Goal: Task Accomplishment & Management: Complete application form

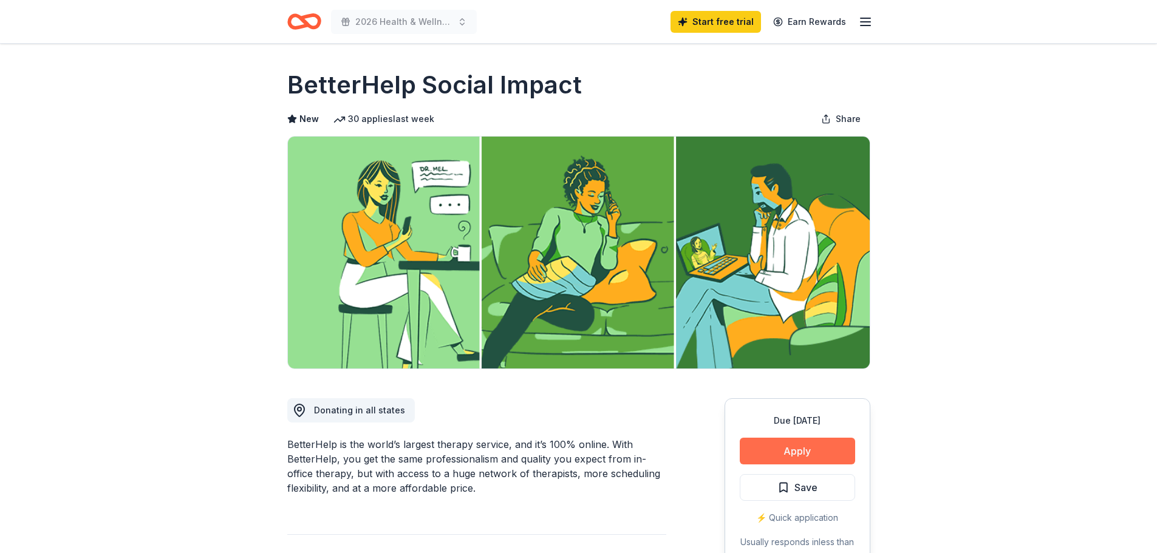
click at [808, 459] on button "Apply" at bounding box center [797, 451] width 115 height 27
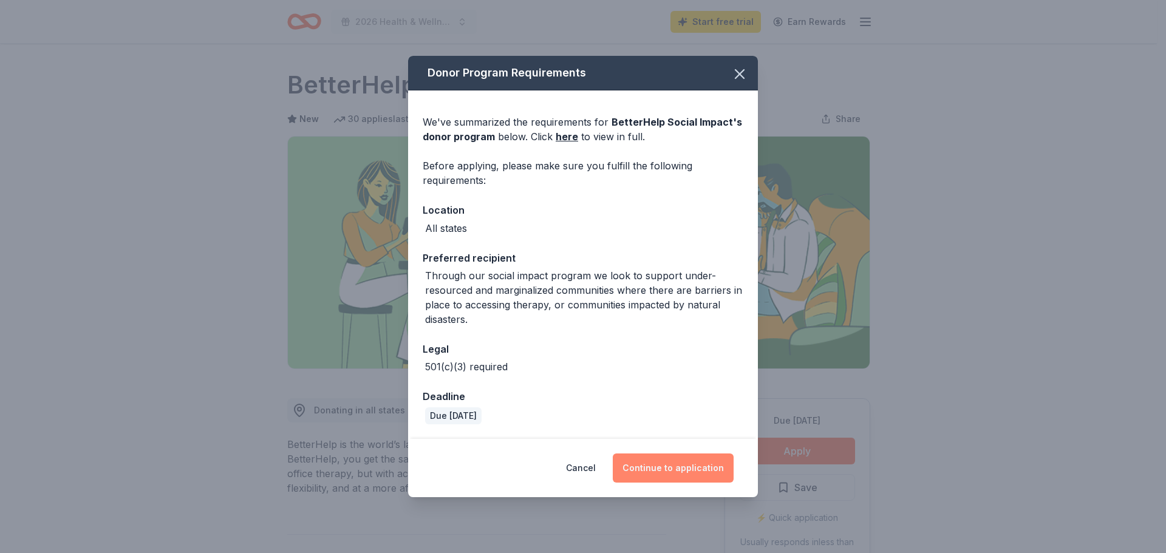
click at [674, 470] on button "Continue to application" at bounding box center [673, 468] width 121 height 29
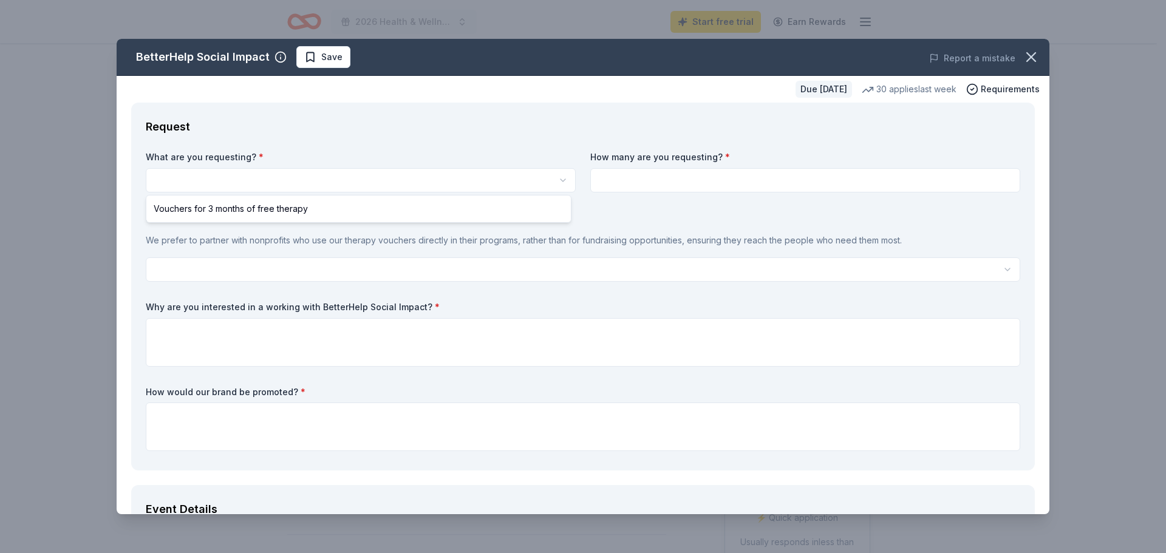
click at [311, 182] on html "2026 Health & Wellness Fair Start free trial Earn Rewards Due [DATE] Share Bett…" at bounding box center [583, 276] width 1166 height 553
select select "Vouchers for 3 months of free therapy"
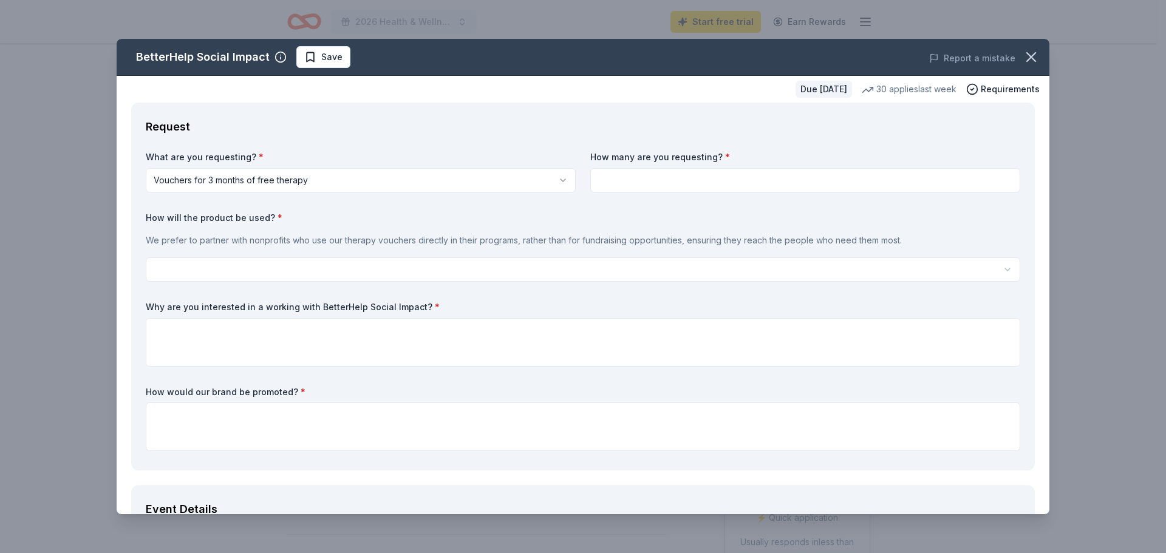
click at [625, 180] on input at bounding box center [805, 180] width 430 height 24
type input "2"
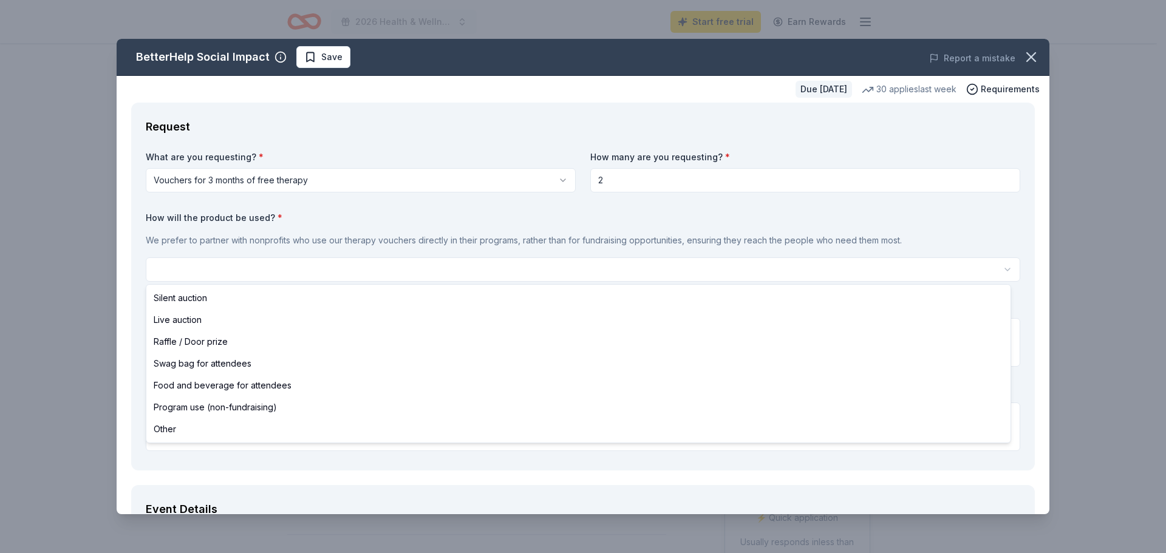
click at [189, 274] on html "2026 Health & Wellness Fair Start free trial Earn Rewards Due [DATE] Share Bett…" at bounding box center [583, 276] width 1166 height 553
select select "raffleDoorPrize"
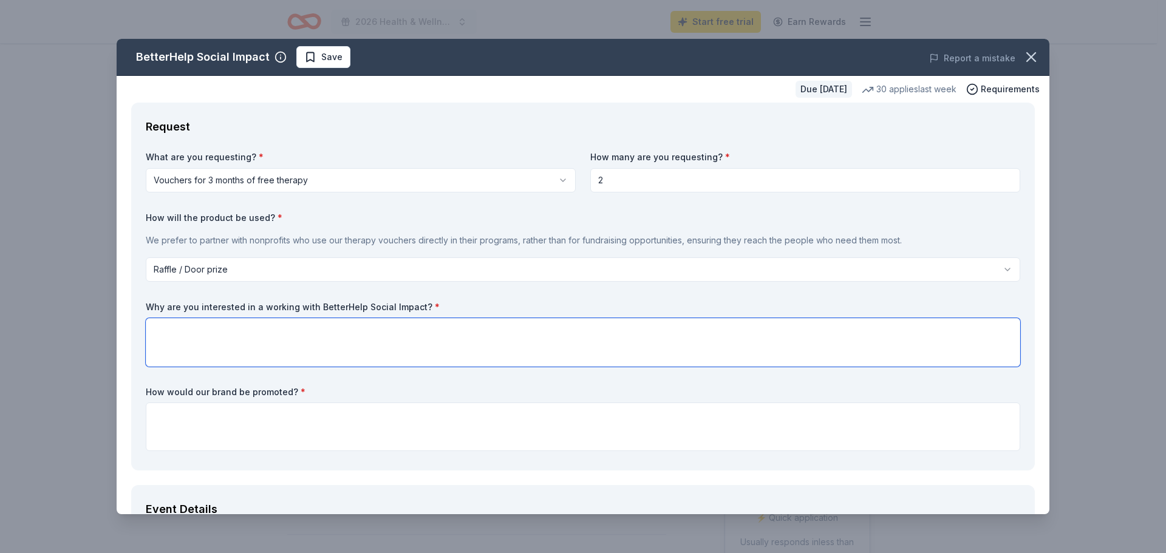
click at [167, 334] on textarea at bounding box center [583, 342] width 874 height 49
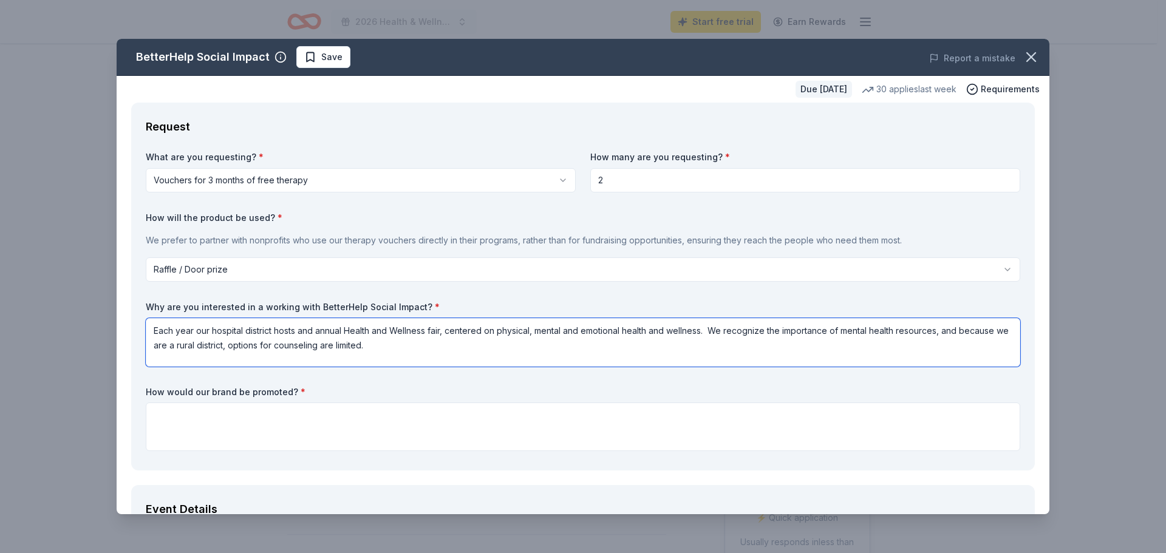
type textarea "Each year our hospital district hosts and annual Health and Wellness fair, cent…"
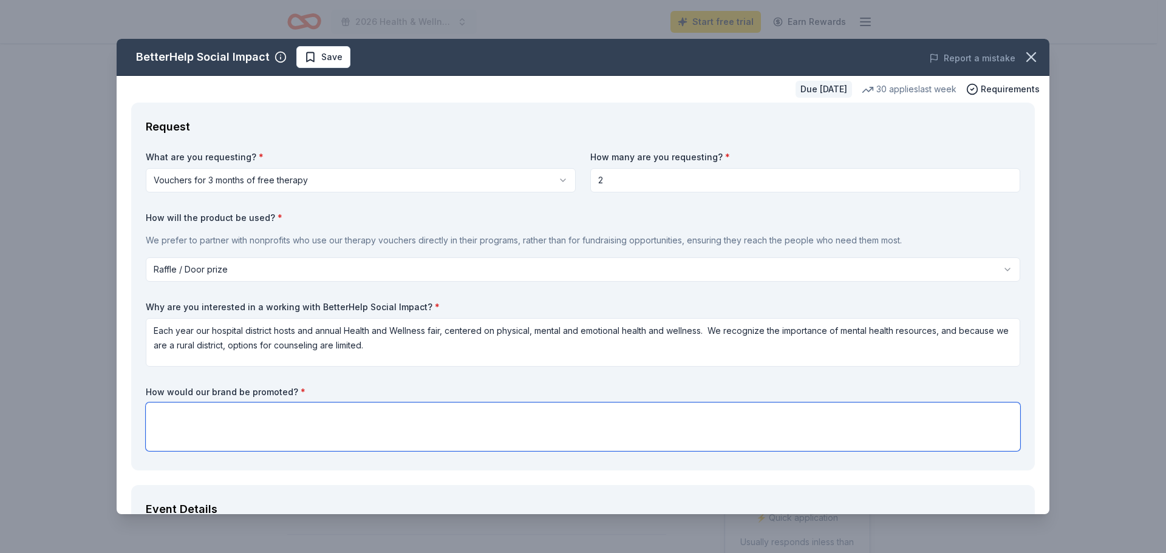
click at [186, 422] on textarea at bounding box center [583, 427] width 874 height 49
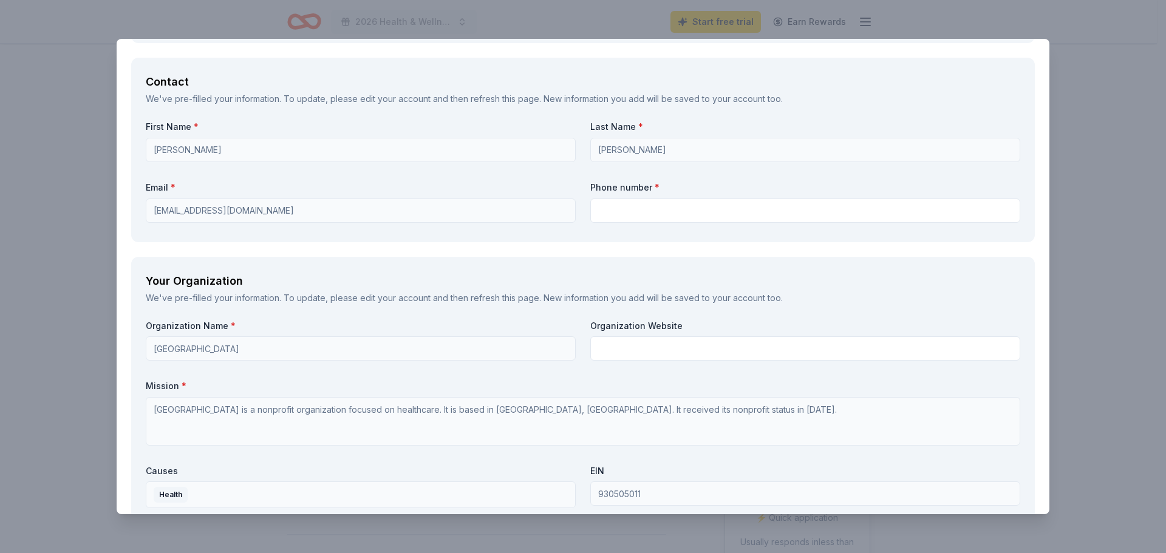
scroll to position [850, 0]
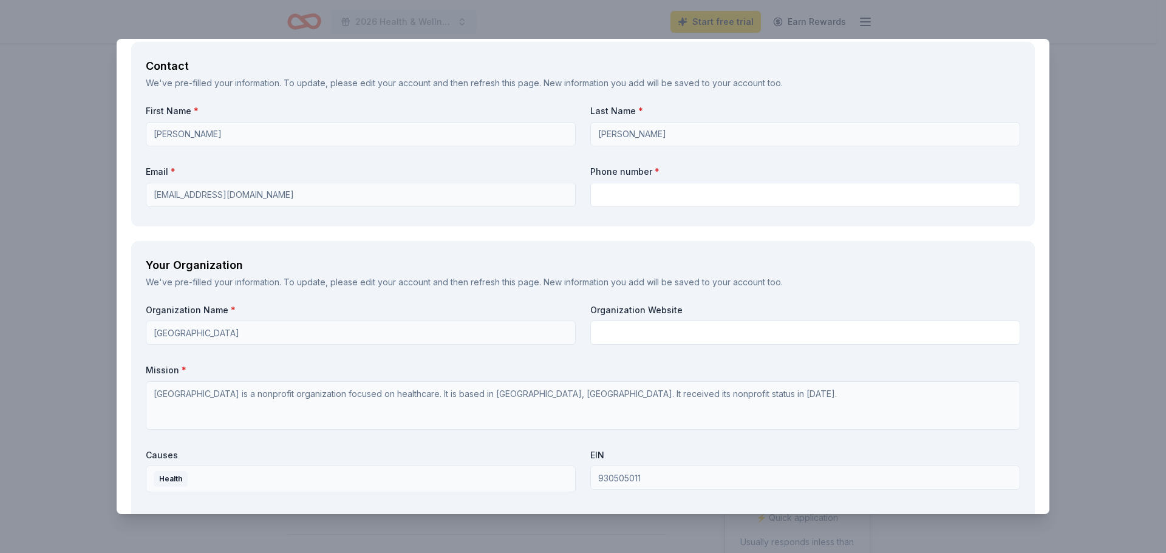
type textarea "We would include your logo and information in our promotional materials and at …"
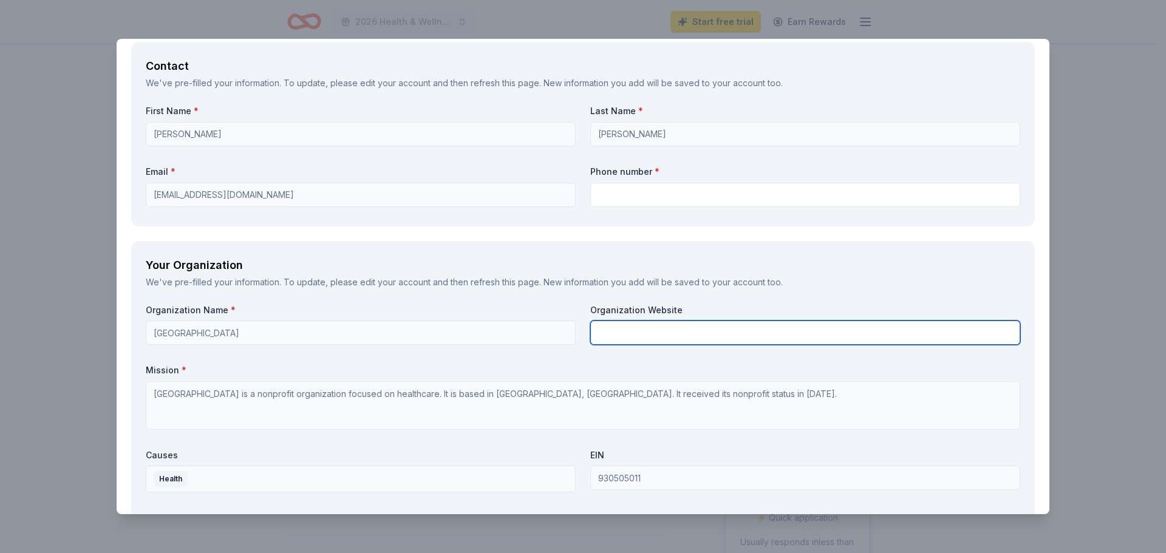
click at [657, 337] on input "text" at bounding box center [805, 333] width 430 height 24
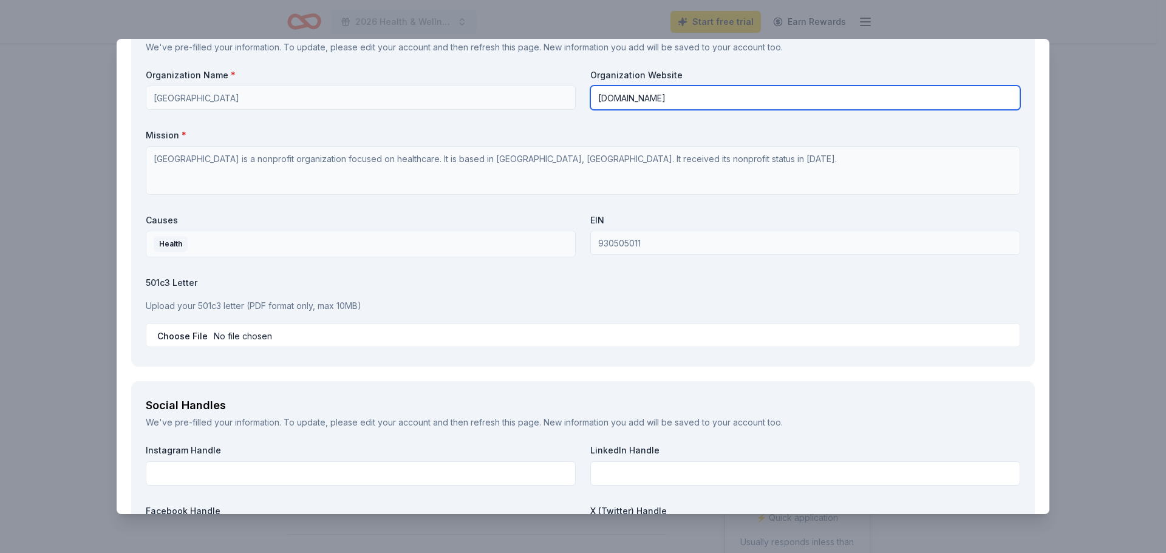
scroll to position [1093, 0]
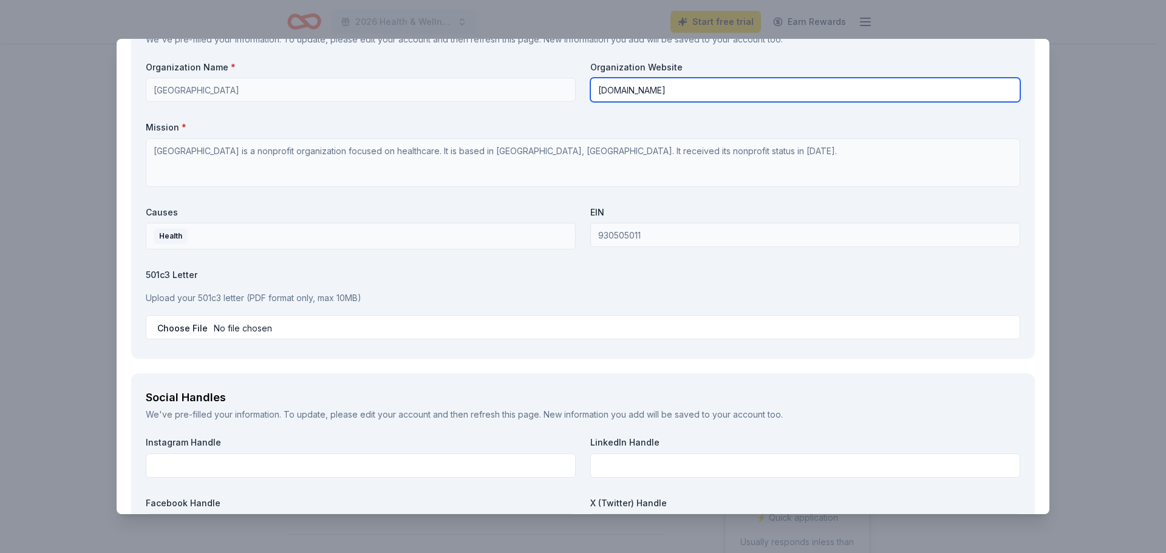
type input "[DOMAIN_NAME]"
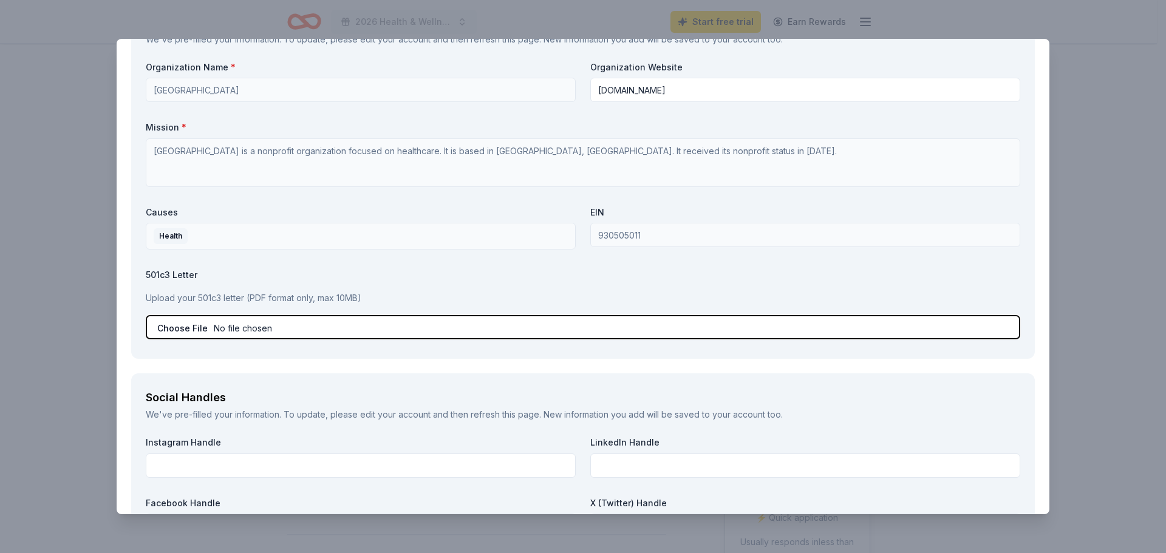
click at [168, 327] on input "file" at bounding box center [583, 327] width 874 height 24
type input "C:\fakepath\Tax Exempt Certificate.pdf"
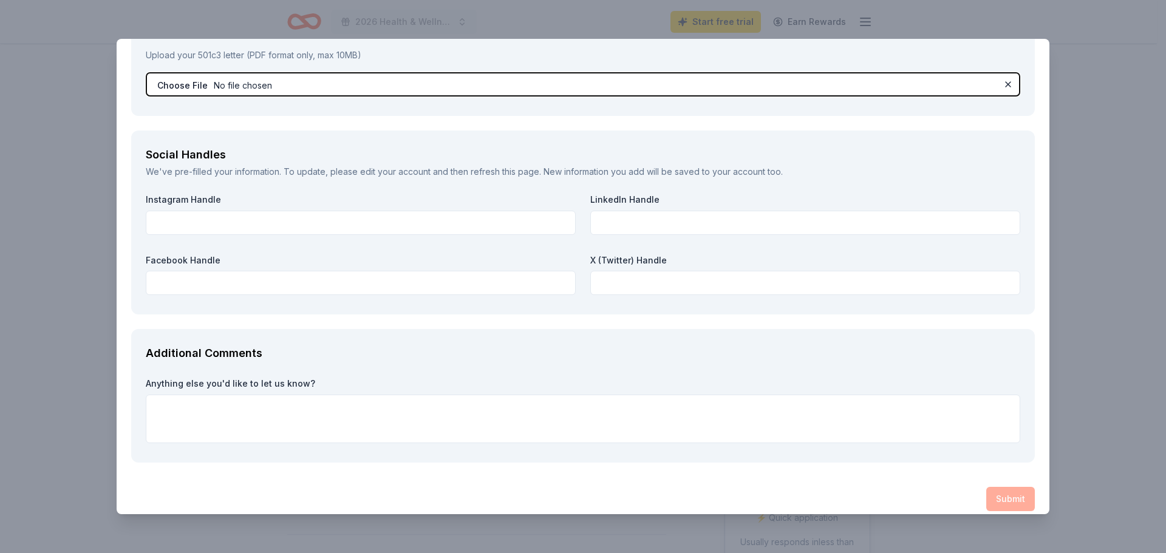
scroll to position [1348, 0]
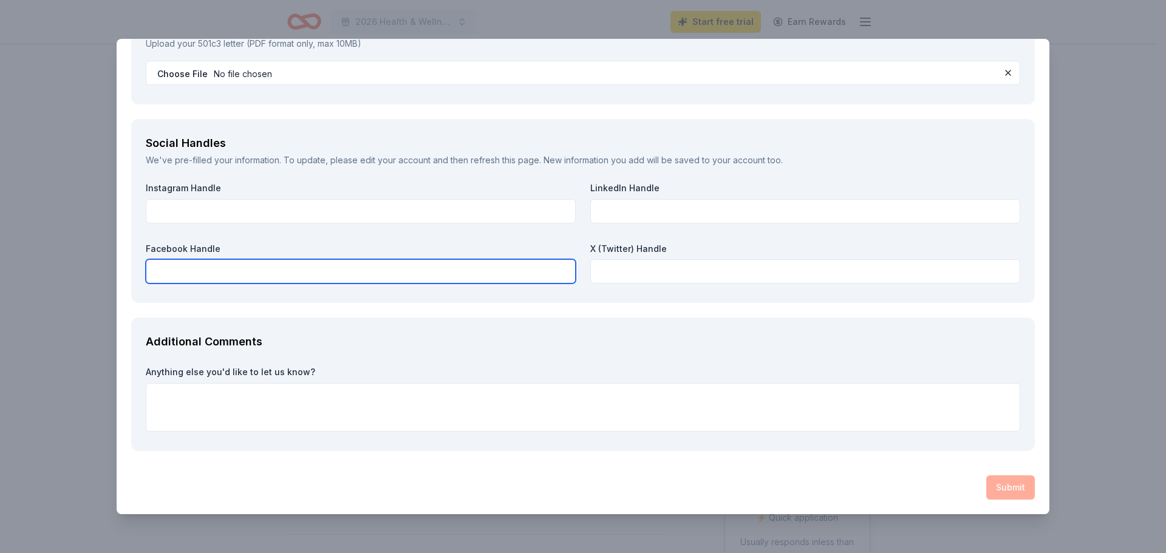
click at [190, 273] on input "text" at bounding box center [361, 271] width 430 height 24
type input "our PR person manages social media accounts"
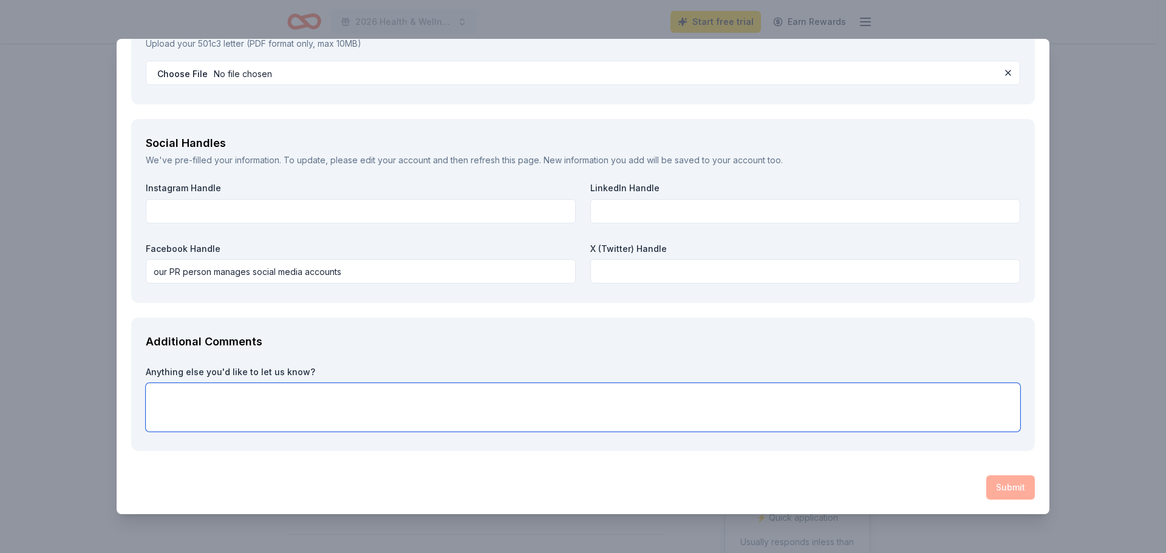
click at [411, 396] on textarea at bounding box center [583, 407] width 874 height 49
click at [1011, 492] on div "Submit" at bounding box center [583, 487] width 904 height 24
click at [206, 402] on textarea at bounding box center [583, 407] width 874 height 49
type textarea "Thank you for considering us for a donation."
click at [998, 488] on div "Submit" at bounding box center [583, 487] width 904 height 24
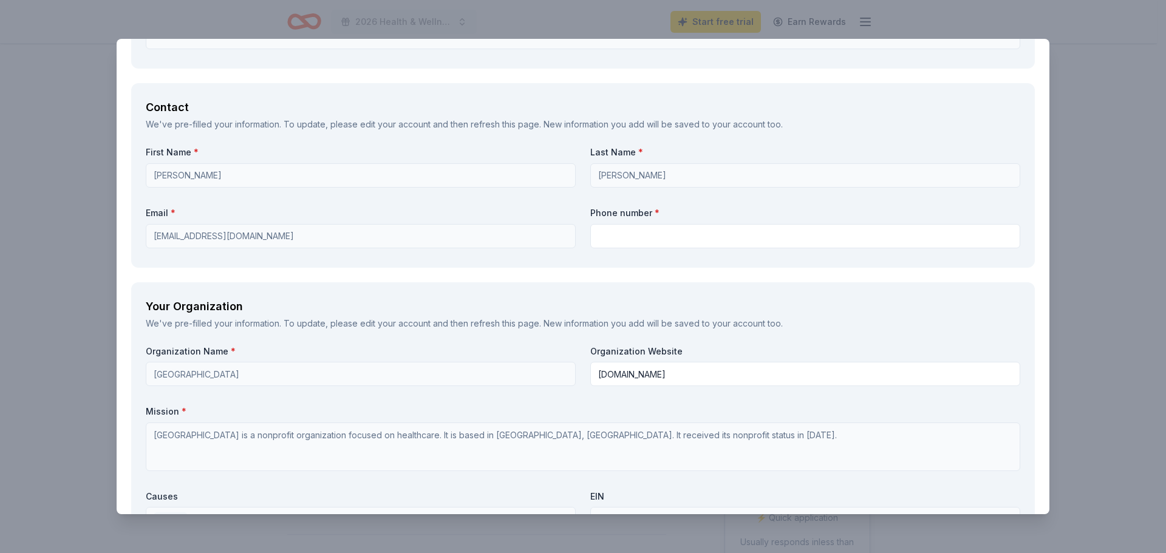
scroll to position [801, 0]
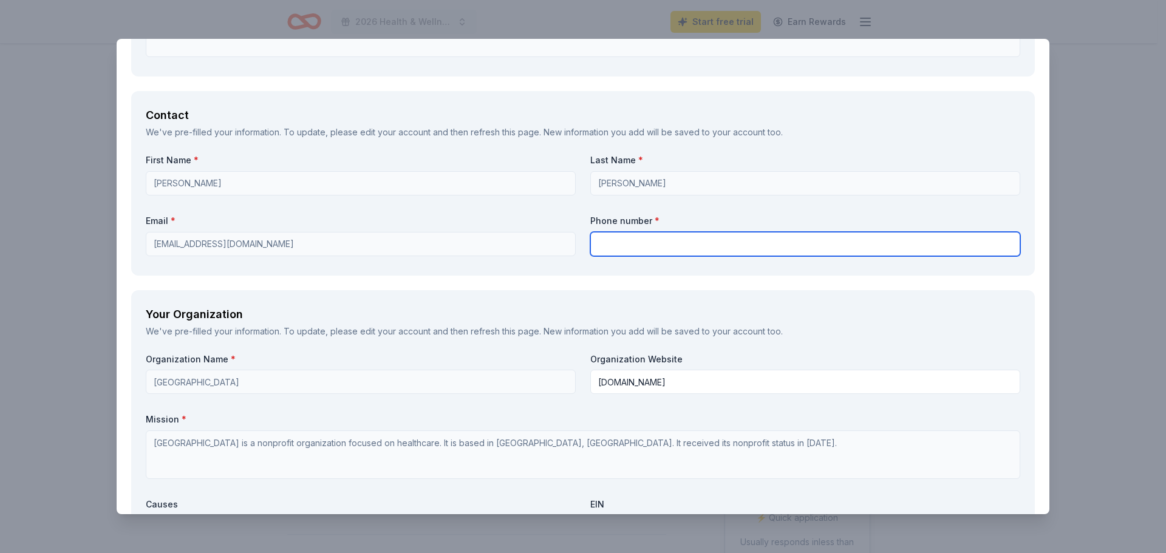
click at [606, 250] on input "text" at bounding box center [805, 244] width 430 height 24
type input "5412716323"
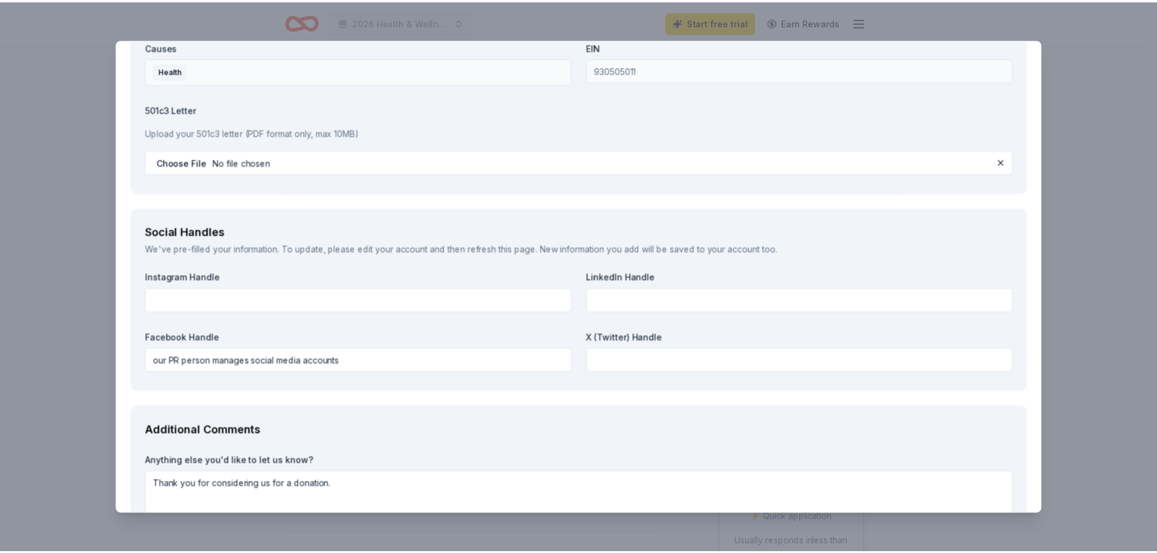
scroll to position [1348, 0]
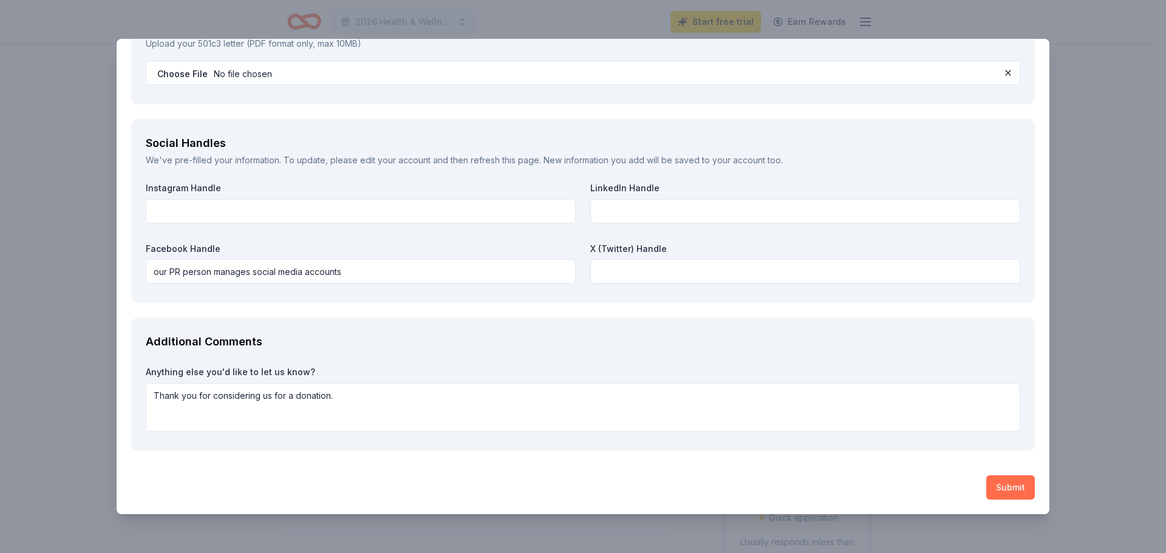
click at [1011, 490] on button "Submit" at bounding box center [1010, 487] width 49 height 24
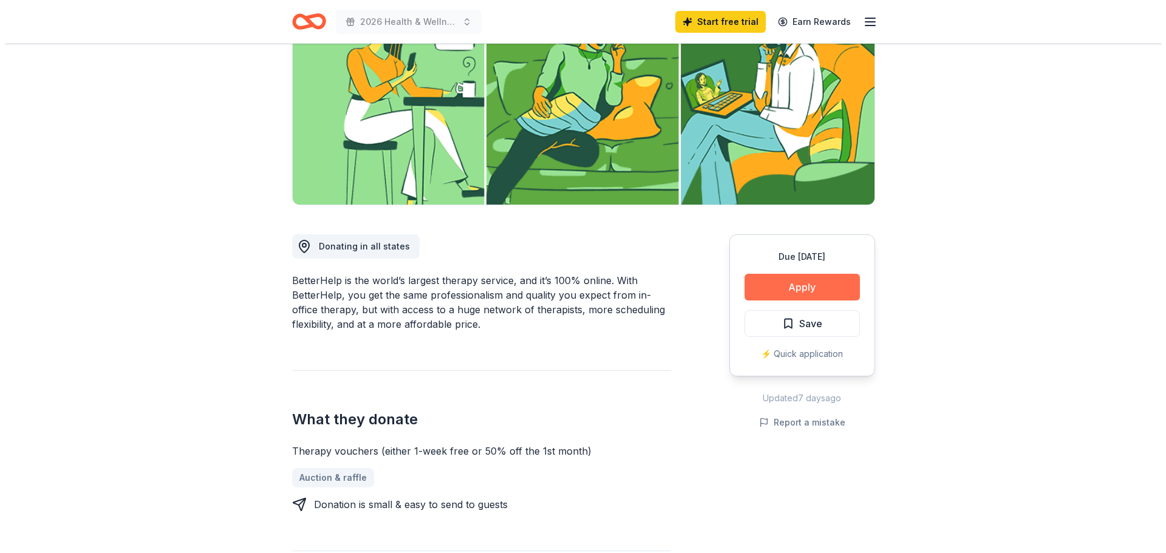
scroll to position [182, 0]
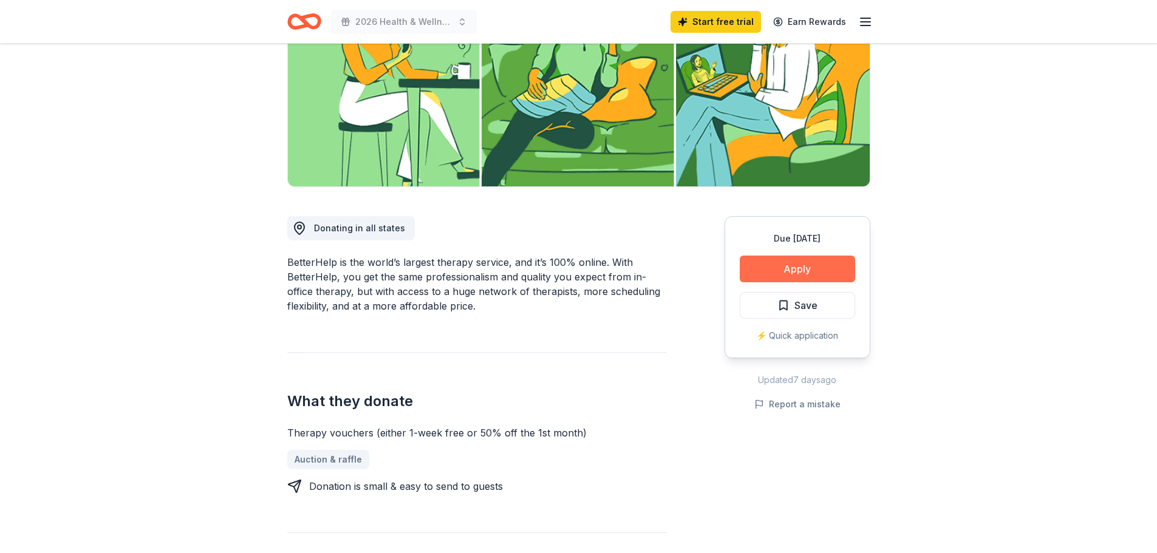
click at [794, 268] on button "Apply" at bounding box center [797, 269] width 115 height 27
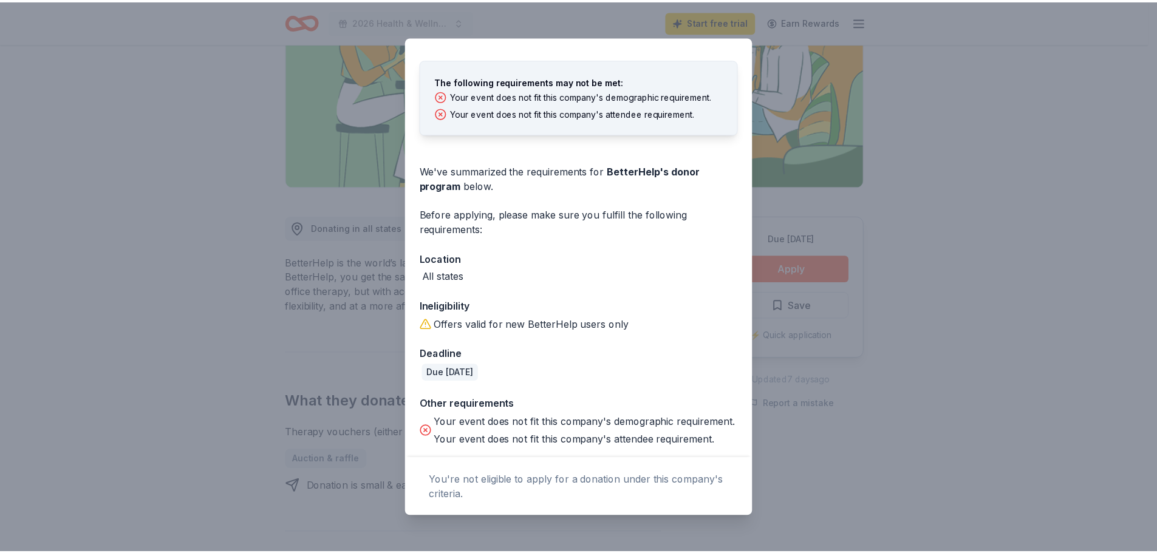
scroll to position [55, 0]
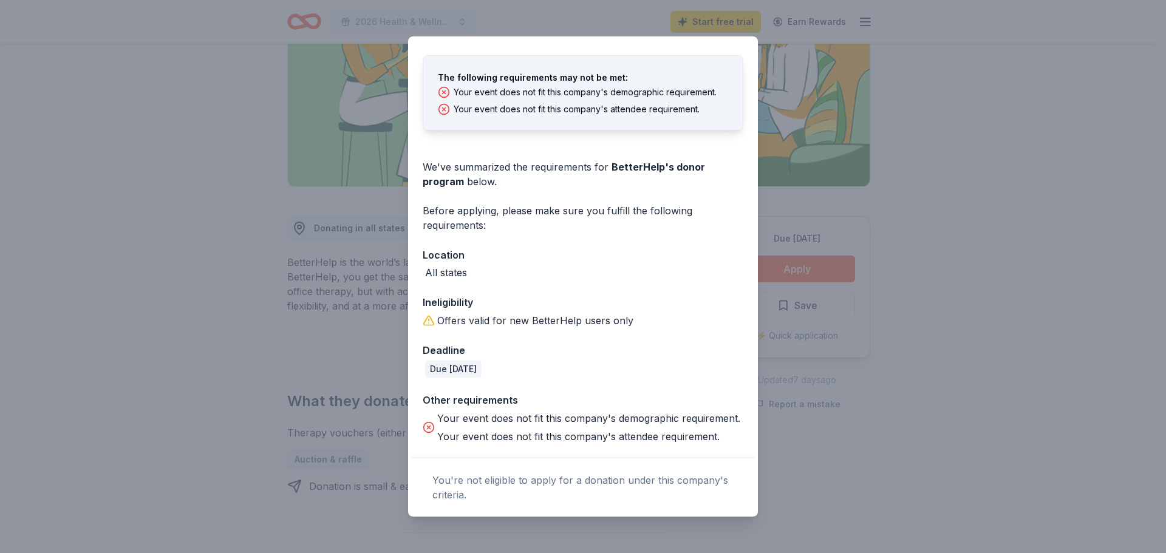
click at [1071, 262] on div "Donor Program Requirements The following requirements may not be met: Your even…" at bounding box center [583, 276] width 1166 height 553
